Goal: Use online tool/utility: Utilize a website feature to perform a specific function

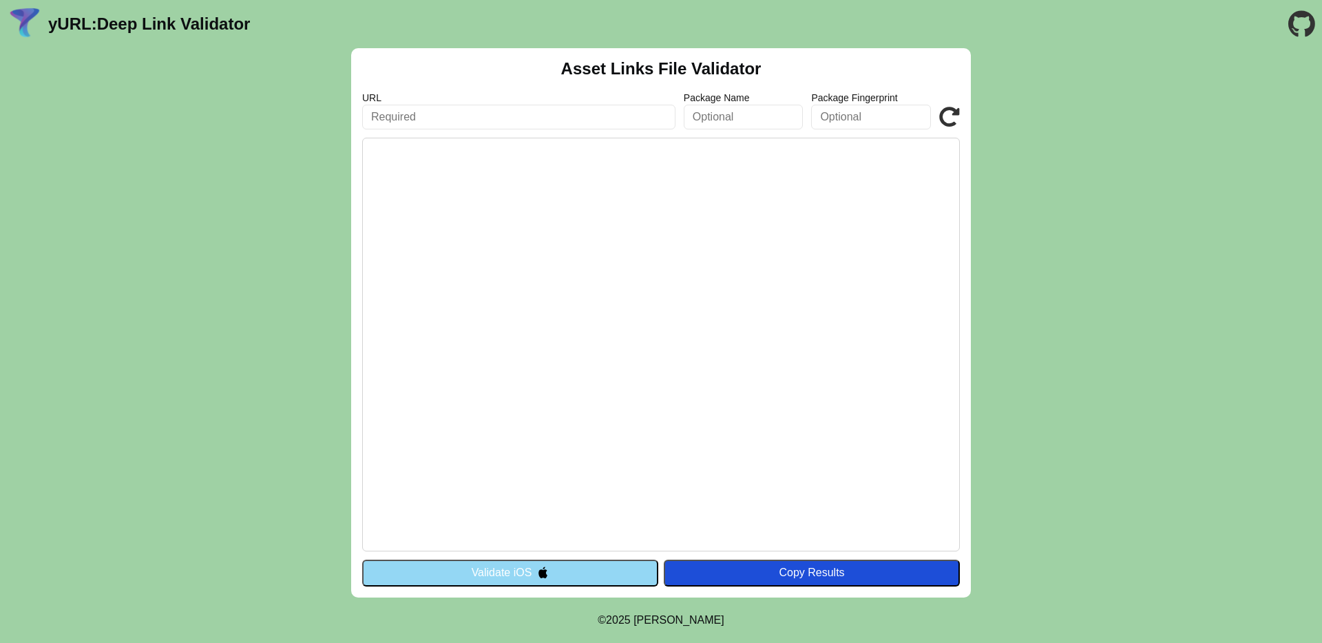
click at [620, 113] on input "text" at bounding box center [518, 117] width 313 height 25
paste input "[URL][DOMAIN_NAME]"
type input "[URL][DOMAIN_NAME]"
click at [952, 114] on icon at bounding box center [949, 117] width 21 height 21
